Goal: Task Accomplishment & Management: Manage account settings

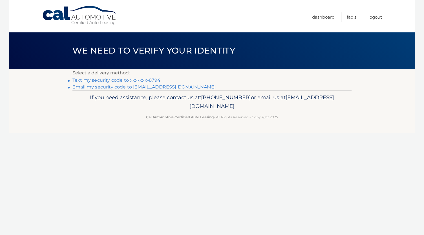
click at [152, 79] on link "Text my security code to xxx-xxx-8794" at bounding box center [117, 80] width 88 height 5
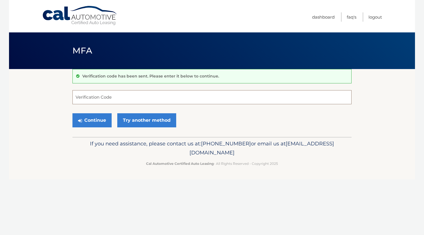
click at [134, 96] on input "Verification Code" at bounding box center [212, 97] width 279 height 14
type input "031312"
click at [98, 122] on button "Continue" at bounding box center [92, 120] width 39 height 14
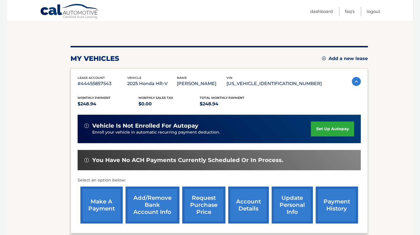
scroll to position [51, 0]
